Goal: Contribute content

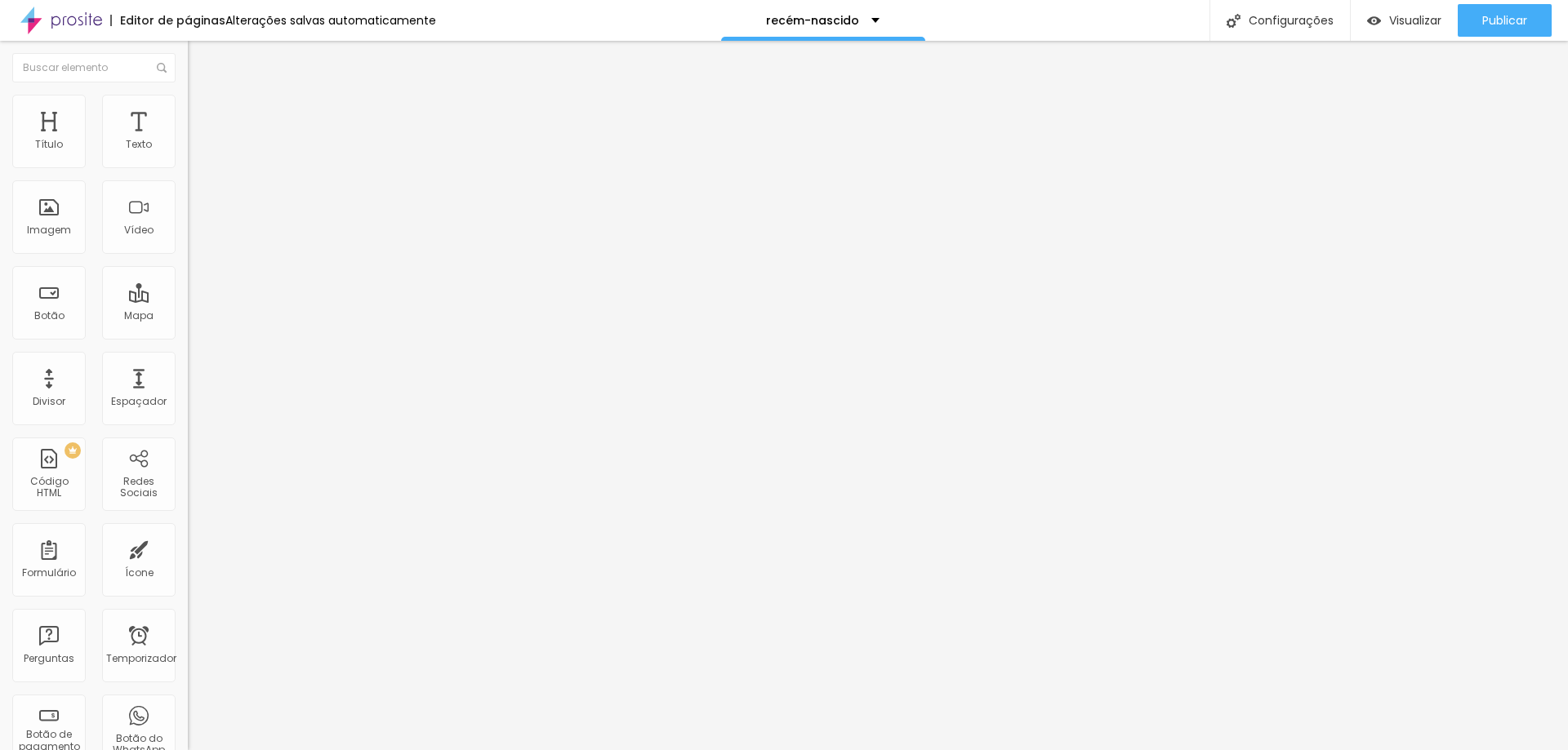
click at [188, 137] on img at bounding box center [193, 132] width 10 height 10
click at [352, 749] on div at bounding box center [784, 760] width 1568 height 0
click at [353, 749] on div at bounding box center [784, 760] width 1568 height 0
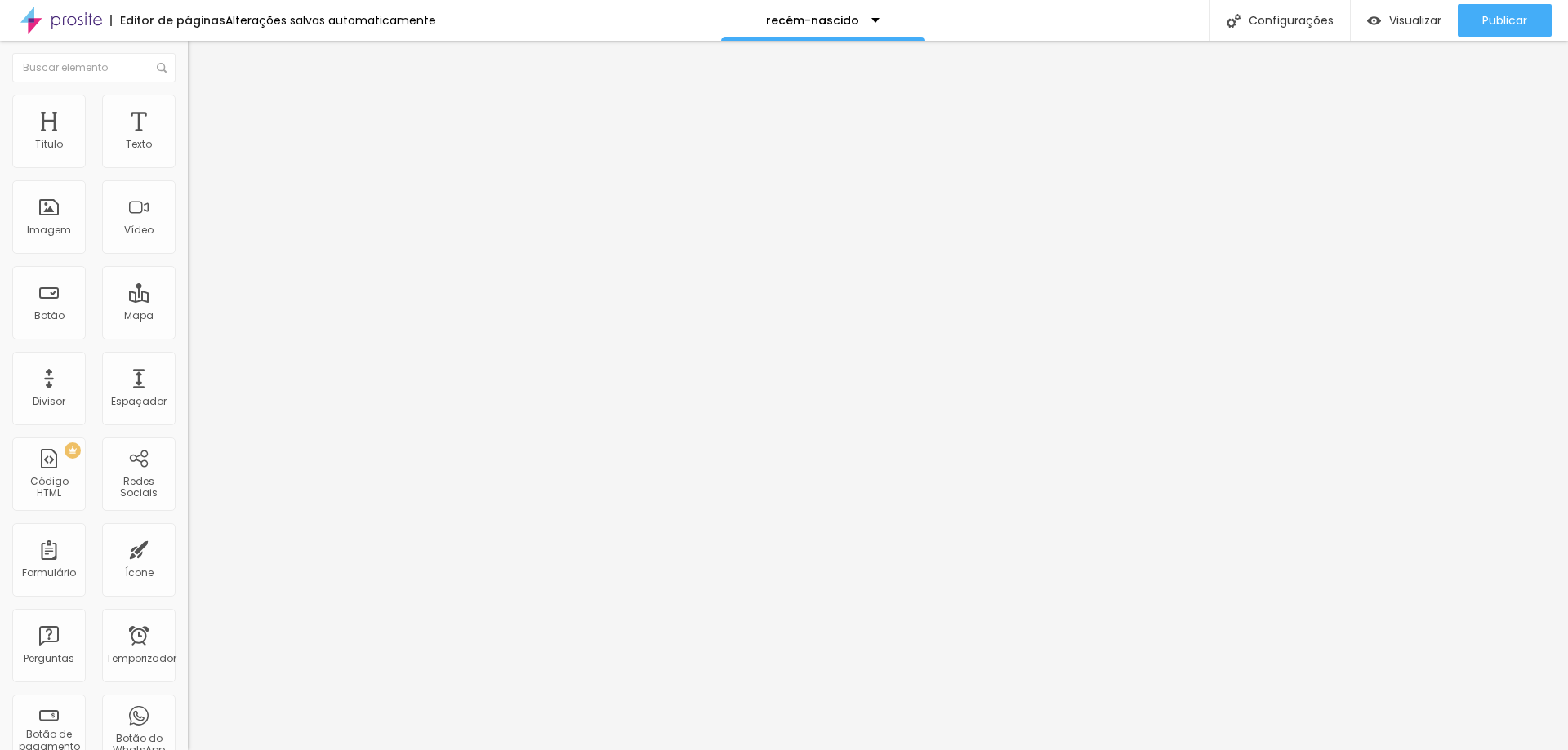
click at [198, 140] on font "Trocar imagem" at bounding box center [237, 133] width 79 height 14
